Goal: Transaction & Acquisition: Purchase product/service

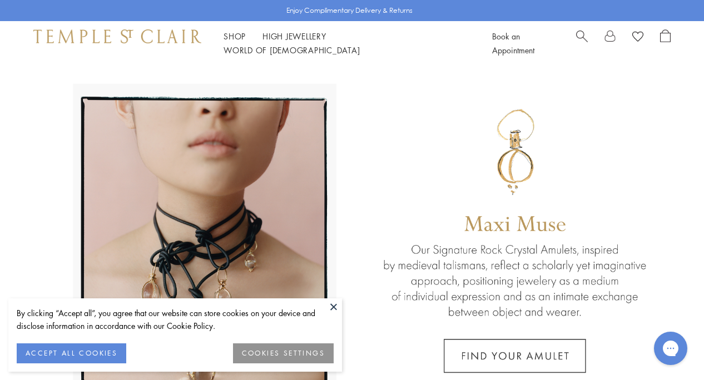
click at [339, 306] on button at bounding box center [333, 306] width 17 height 17
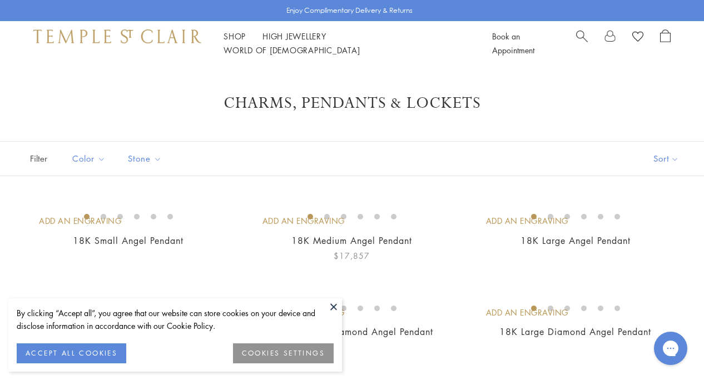
click at [334, 304] on button at bounding box center [333, 306] width 17 height 17
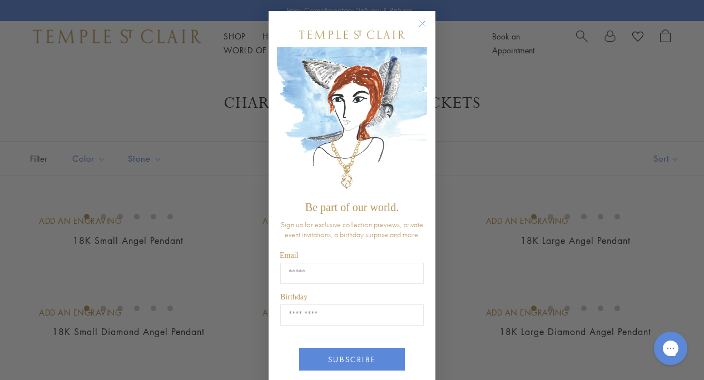
click at [416, 19] on circle "Close dialog" at bounding box center [422, 23] width 13 height 13
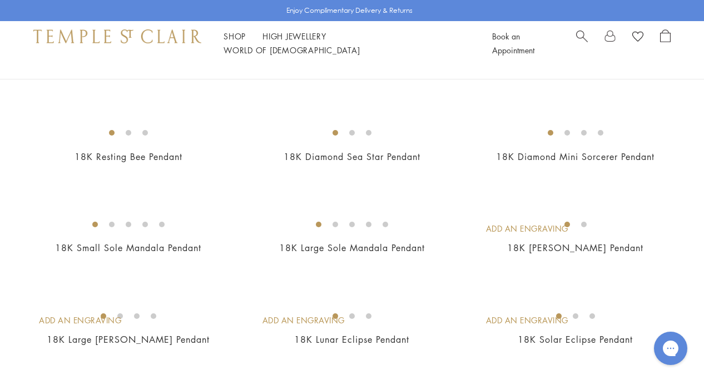
scroll to position [1524, 0]
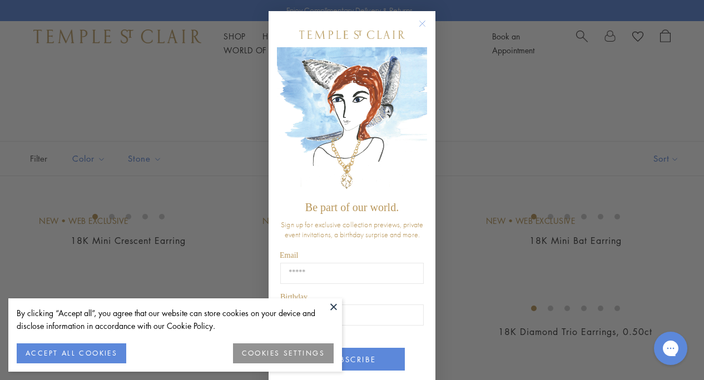
click at [416, 23] on circle "Close dialog" at bounding box center [422, 23] width 13 height 13
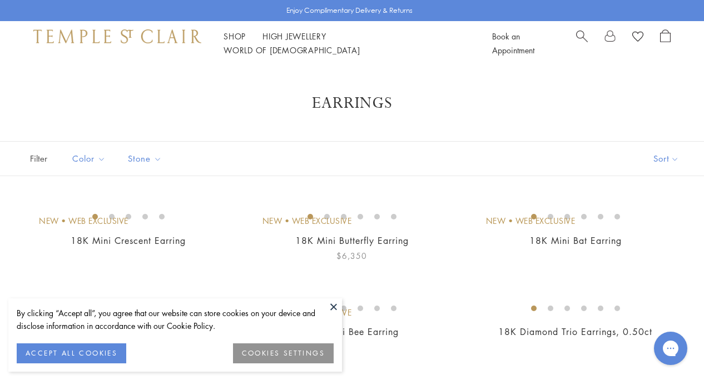
scroll to position [123, 0]
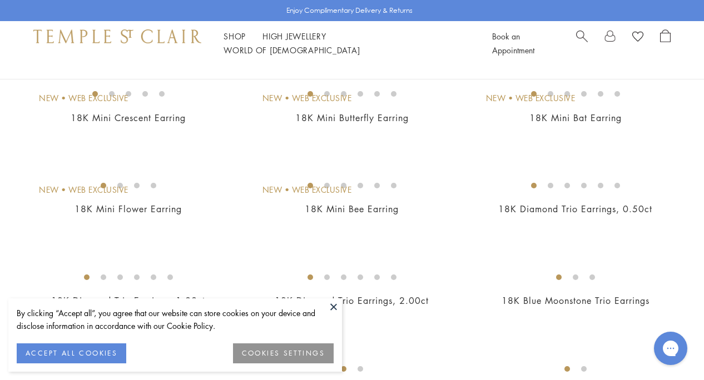
click at [335, 310] on button at bounding box center [333, 306] width 17 height 17
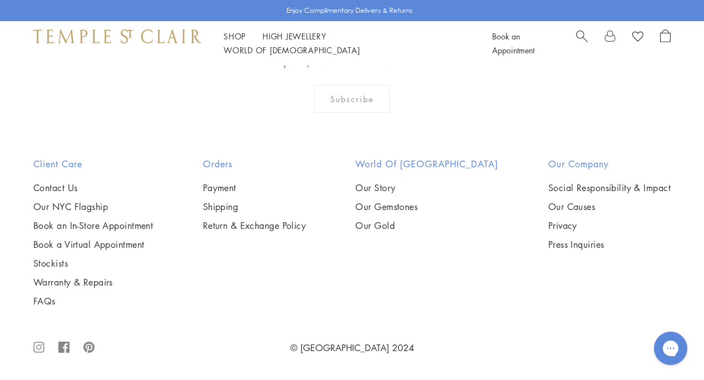
scroll to position [4889, 0]
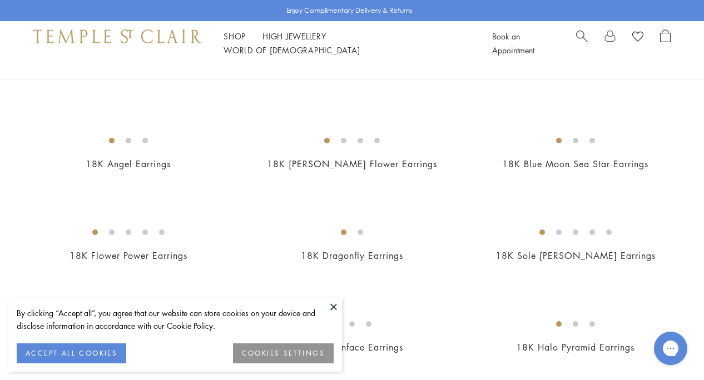
click at [338, 301] on button at bounding box center [333, 306] width 17 height 17
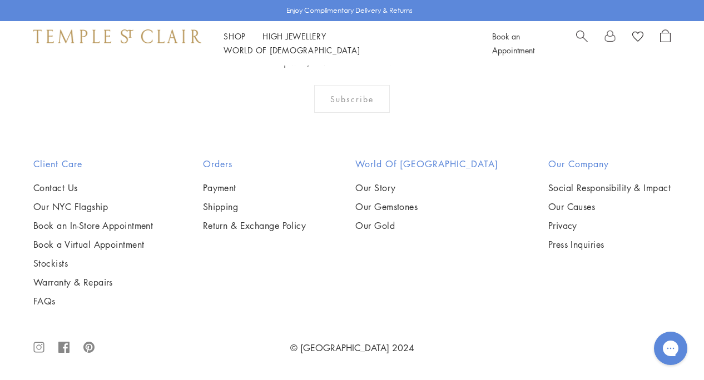
scroll to position [3197, 0]
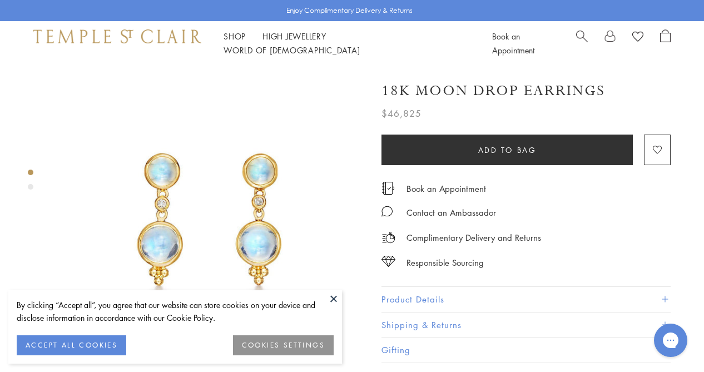
drag, startPoint x: 470, startPoint y: 173, endPoint x: 508, endPoint y: 269, distance: 103.5
click at [506, 267] on div "18K Moon Drop Earrings $46,825 Once thought to be moonlight captured magically …" at bounding box center [525, 216] width 289 height 293
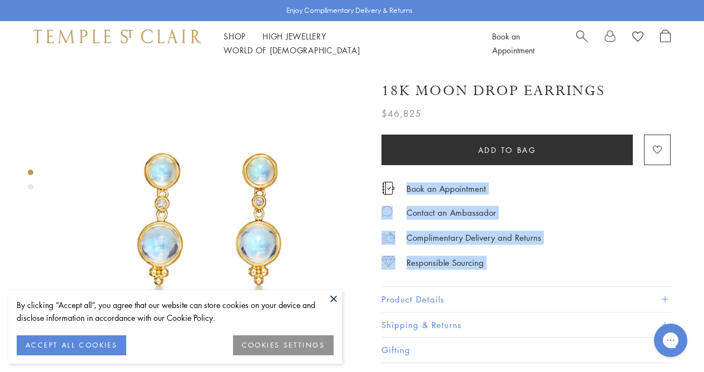
click at [536, 287] on button "Product Details" at bounding box center [525, 299] width 289 height 25
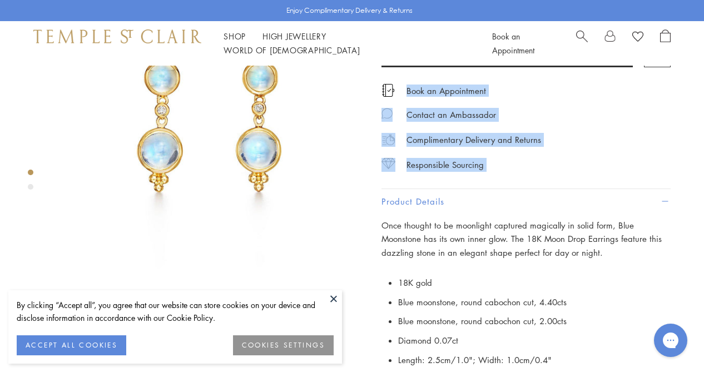
scroll to position [126, 0]
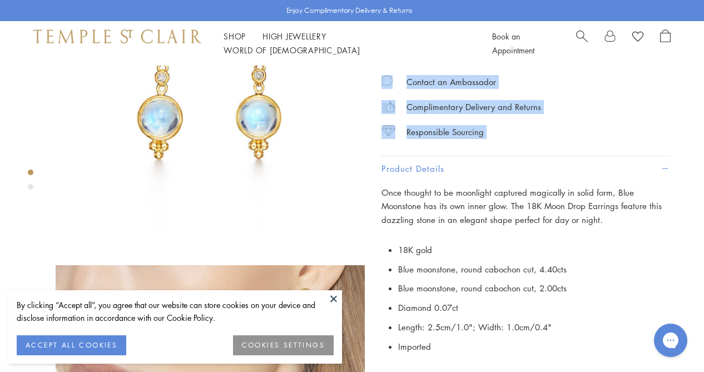
click at [325, 292] on button at bounding box center [333, 298] width 17 height 17
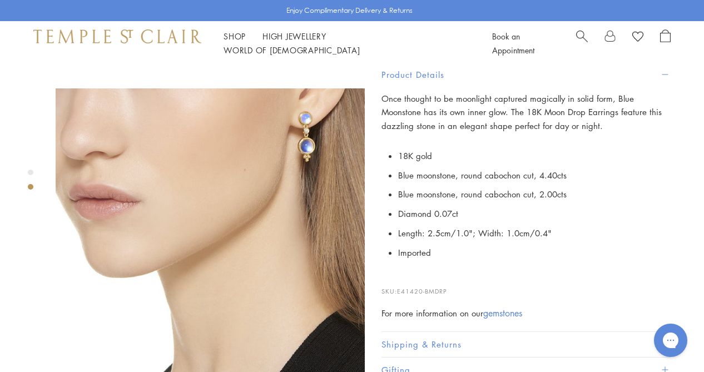
scroll to position [303, 0]
drag, startPoint x: 524, startPoint y: 246, endPoint x: 659, endPoint y: 248, distance: 134.5
click at [660, 243] on li "Imported" at bounding box center [534, 252] width 272 height 19
click at [659, 250] on li "Imported" at bounding box center [534, 252] width 272 height 19
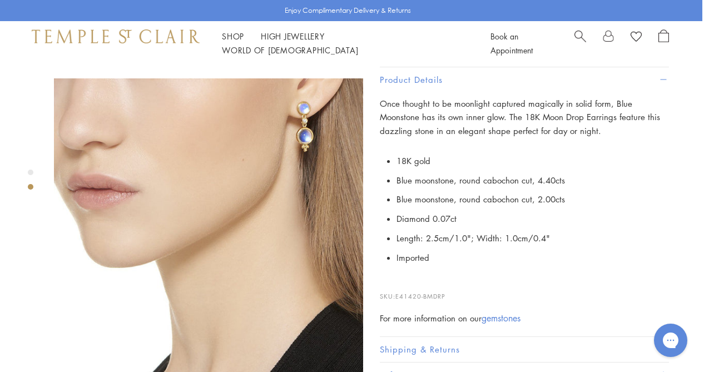
scroll to position [321, 2]
